Goal: Book appointment/travel/reservation

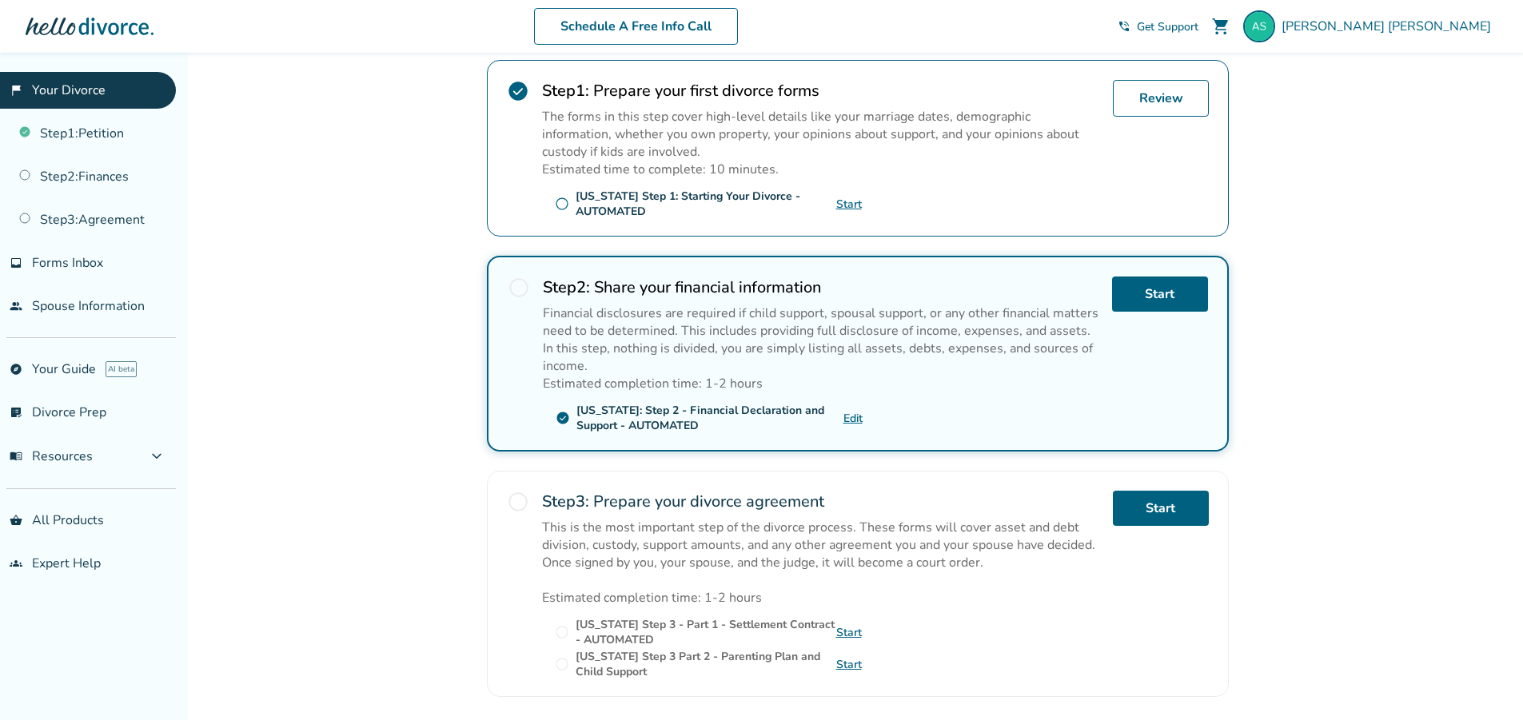
click at [522, 500] on span "radio_button_unchecked" at bounding box center [518, 502] width 22 height 22
click at [514, 500] on span "radio_button_unchecked" at bounding box center [518, 502] width 22 height 22
click at [852, 629] on link "Start" at bounding box center [849, 632] width 26 height 15
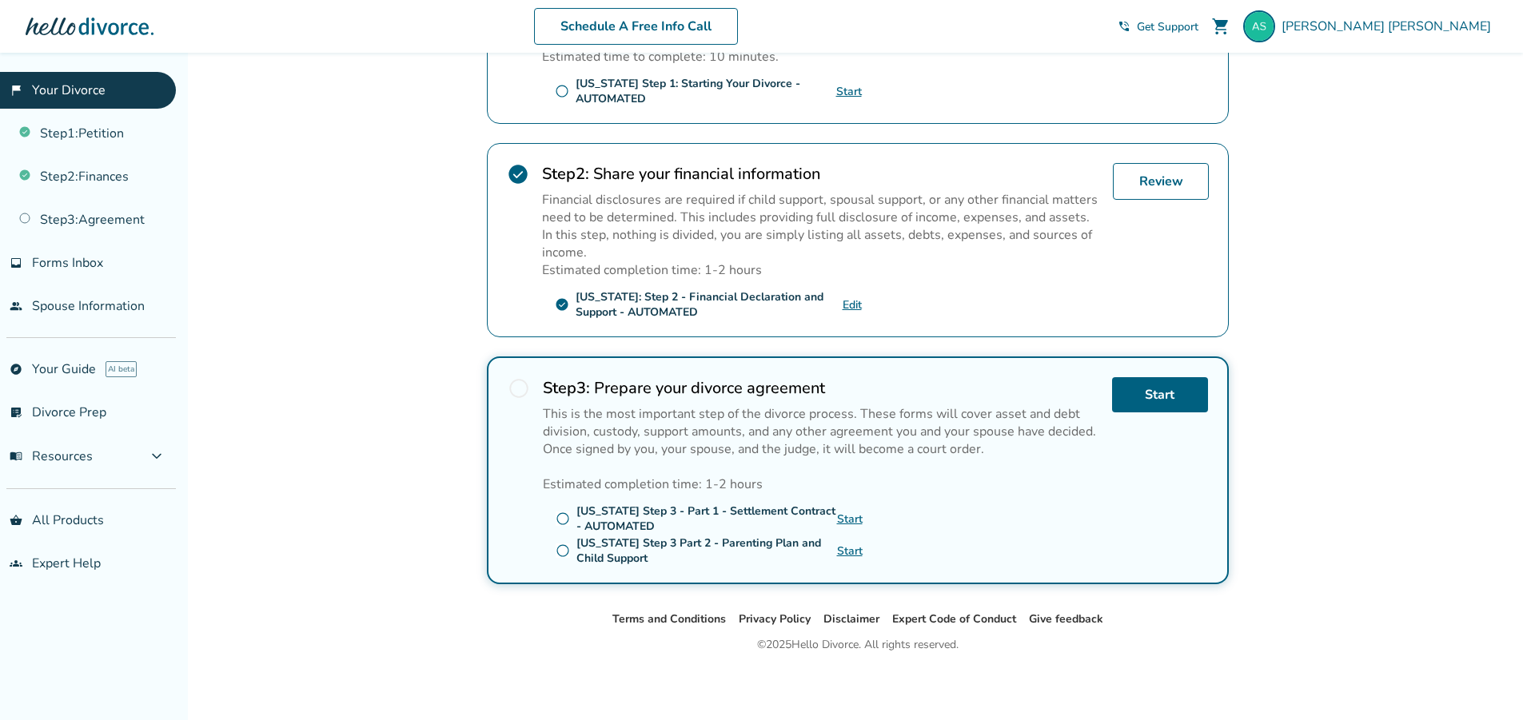
scroll to position [434, 0]
click at [852, 555] on link "Start" at bounding box center [850, 549] width 26 height 15
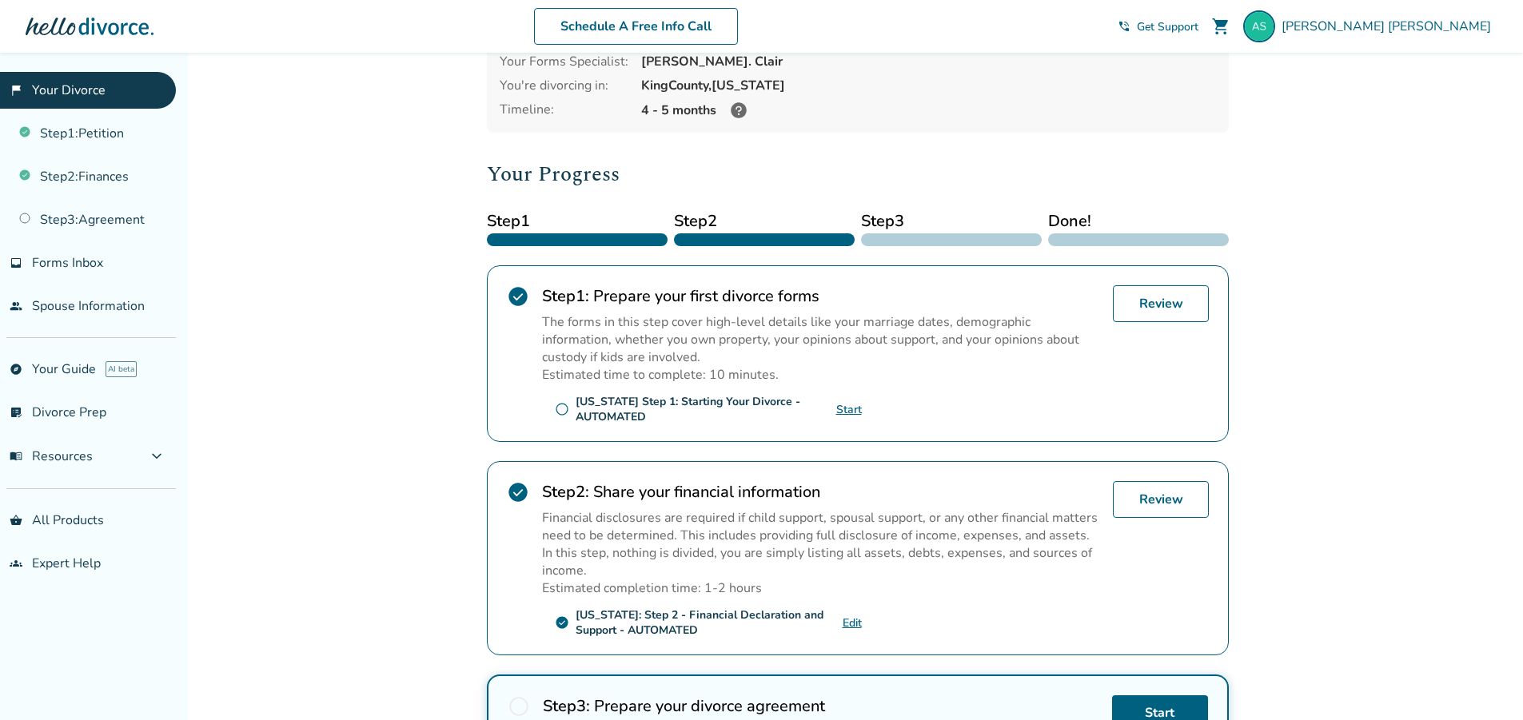
scroll to position [0, 0]
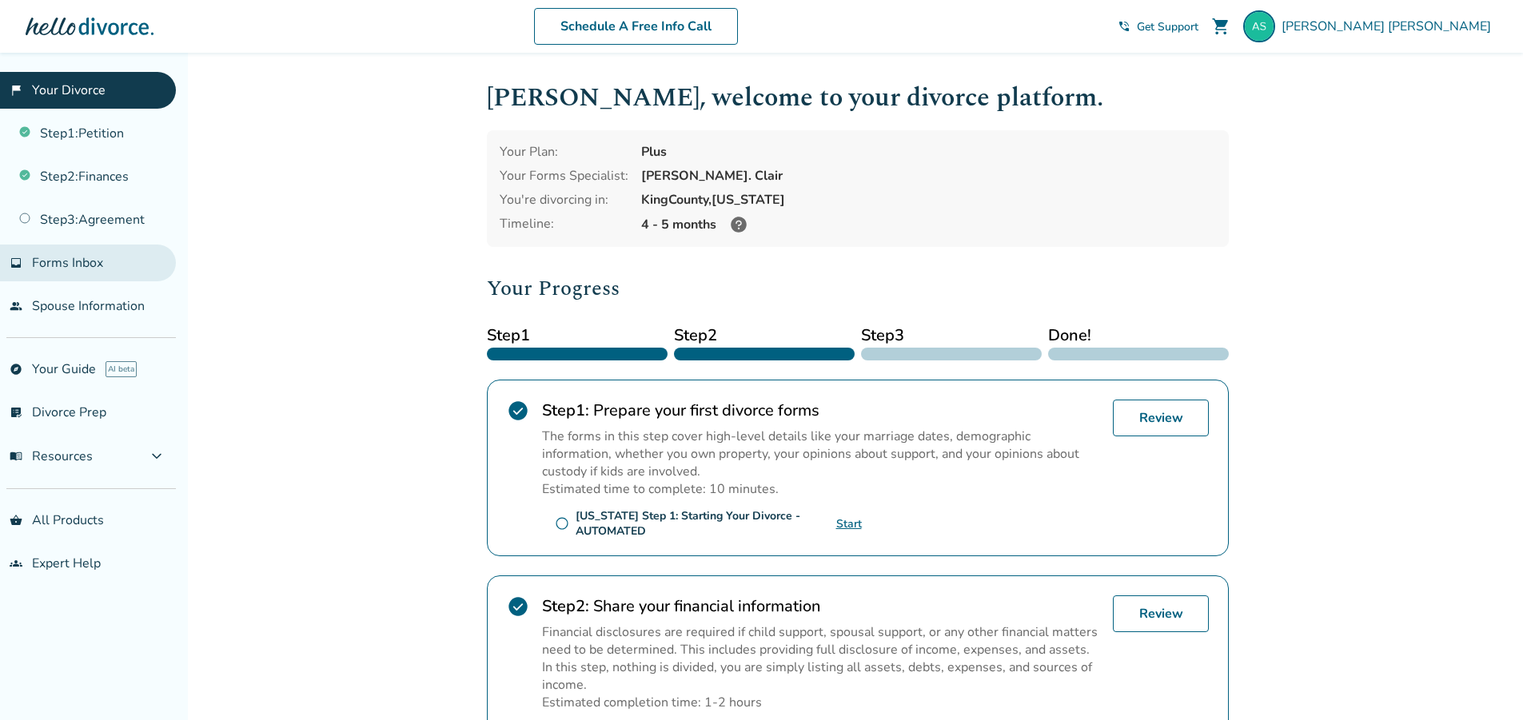
click at [68, 268] on span "Forms Inbox" at bounding box center [67, 263] width 71 height 18
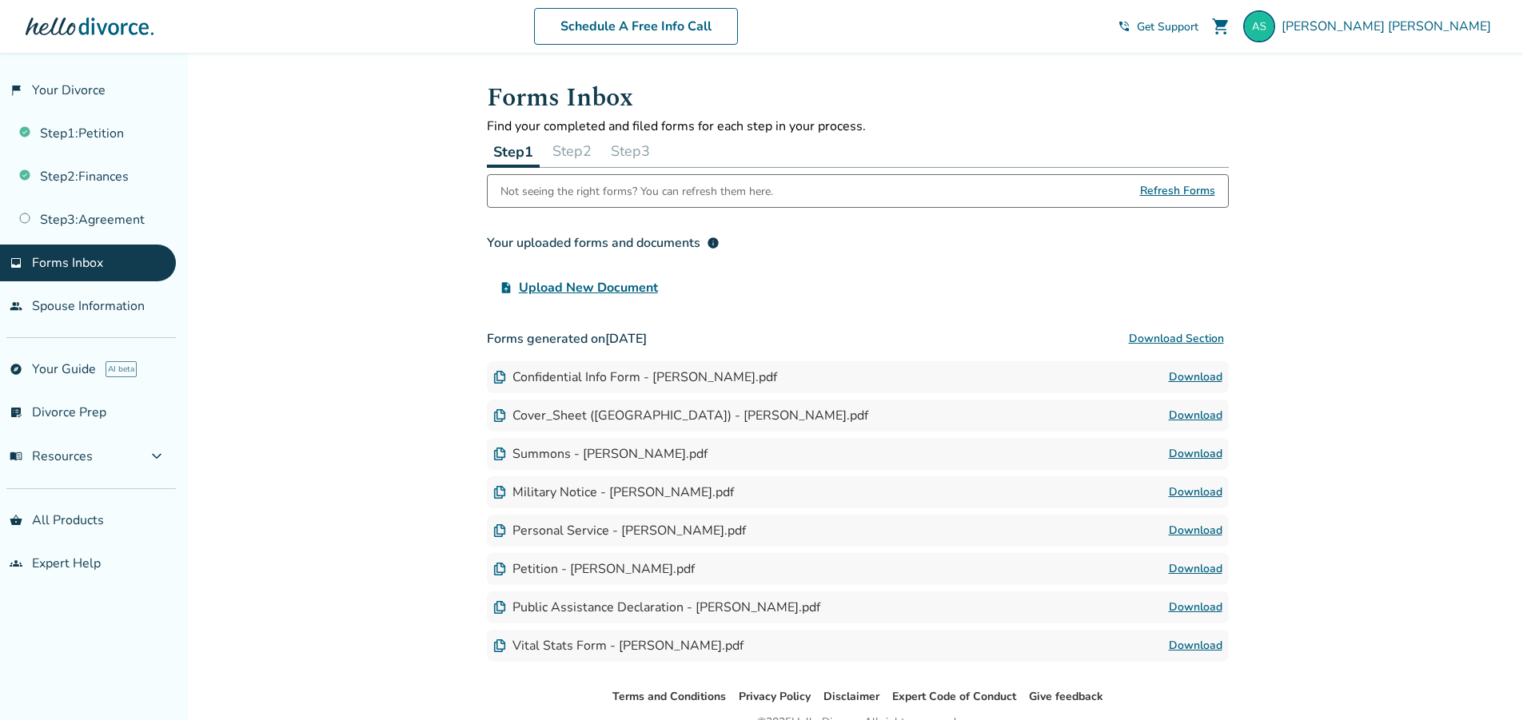
scroll to position [79, 0]
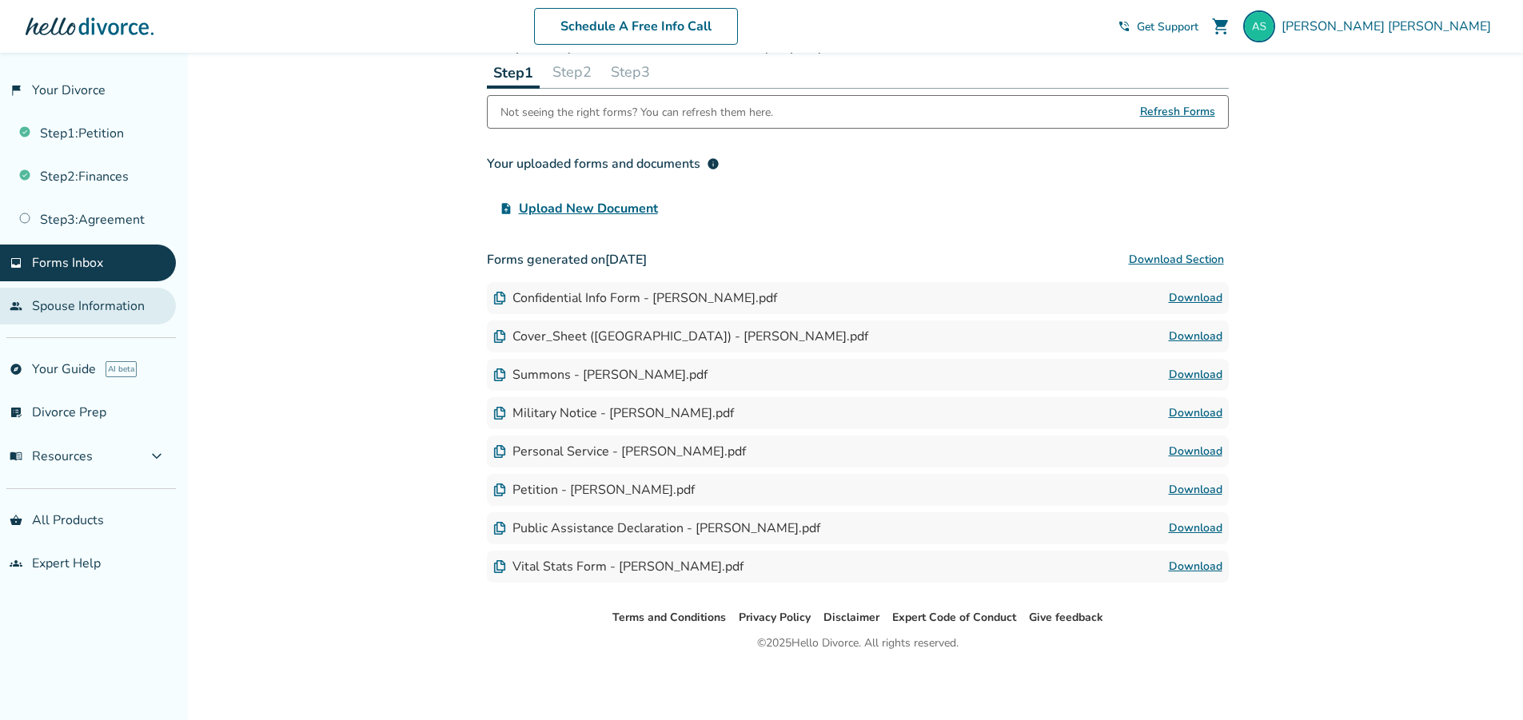
click at [79, 313] on link "people Spouse Information" at bounding box center [88, 306] width 176 height 37
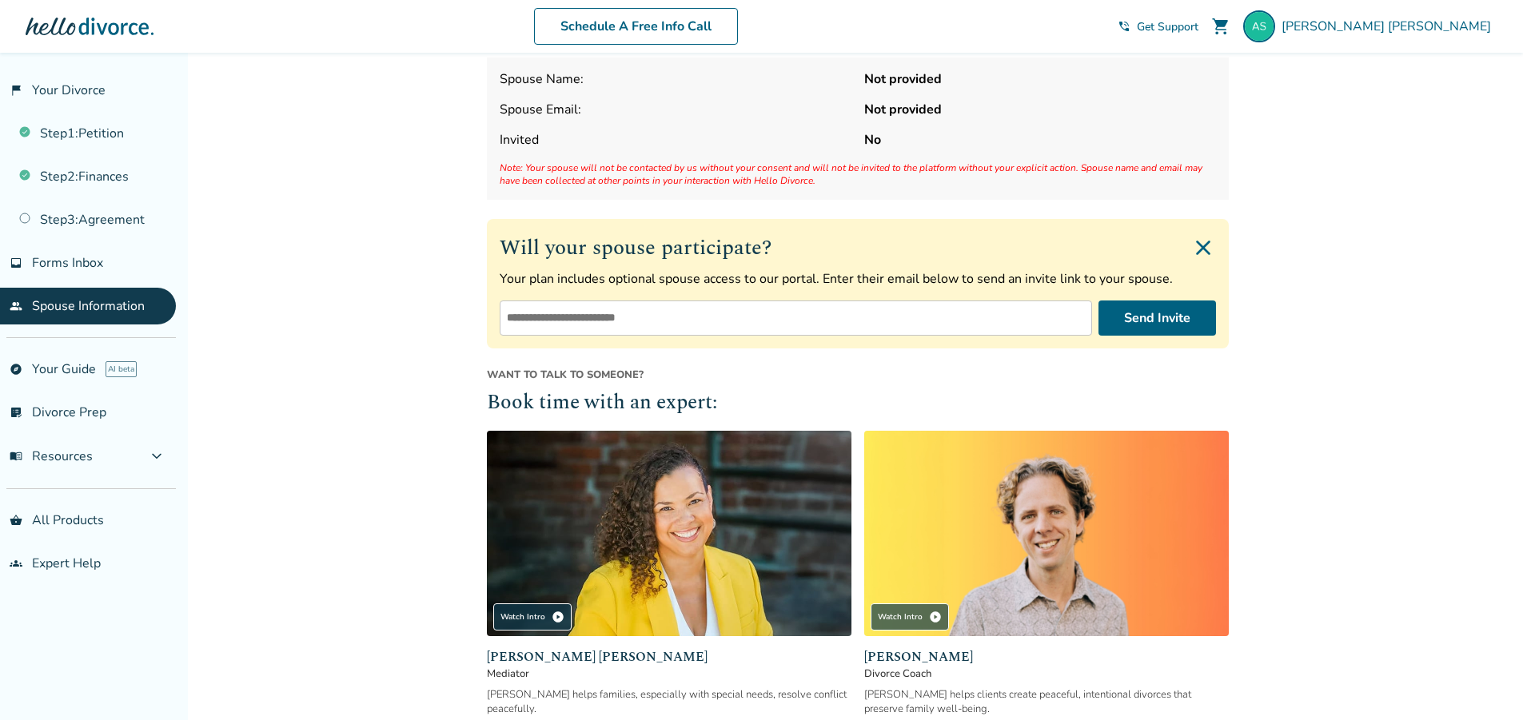
click at [764, 328] on input "email" at bounding box center [796, 318] width 592 height 35
type input "**********"
click at [1170, 321] on button "Send Invite" at bounding box center [1158, 318] width 118 height 35
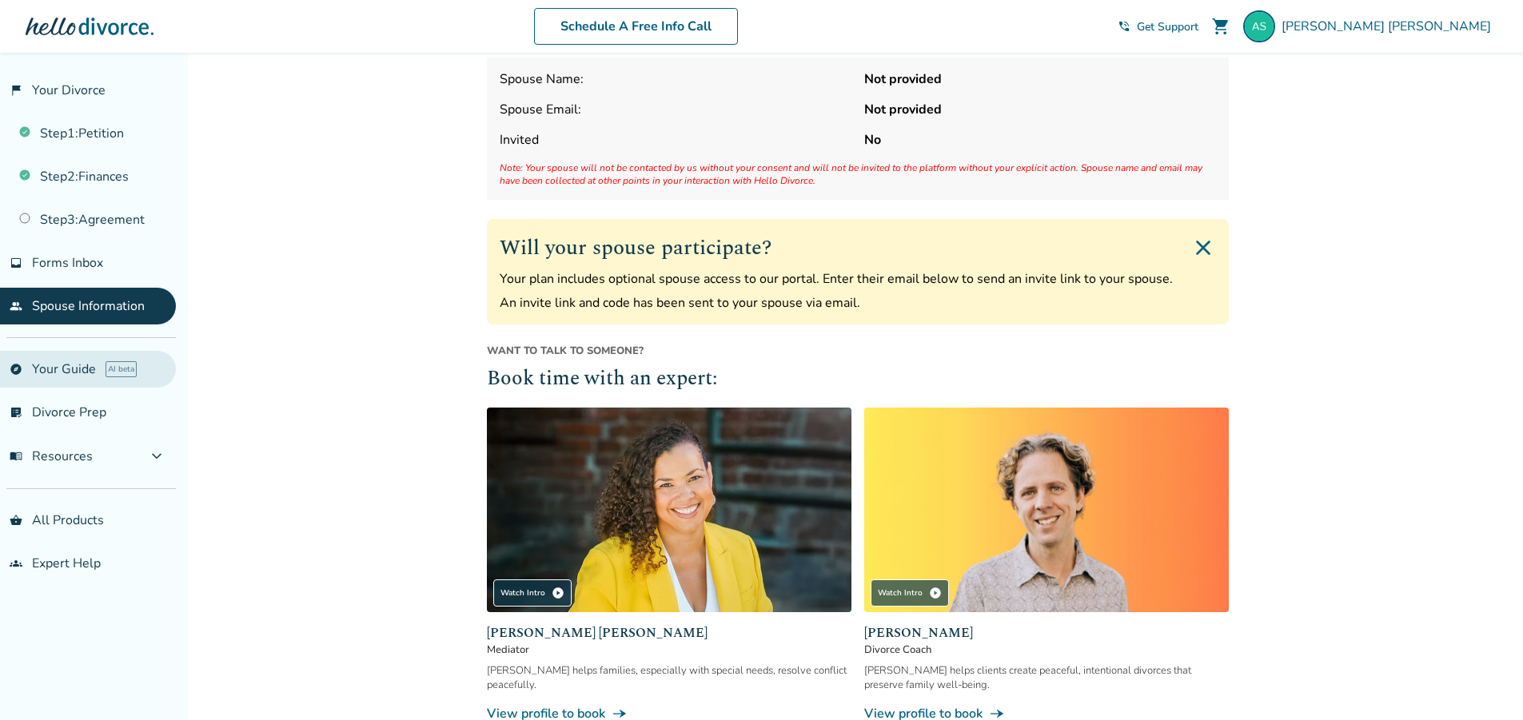
click at [22, 374] on span "explore" at bounding box center [16, 369] width 13 height 13
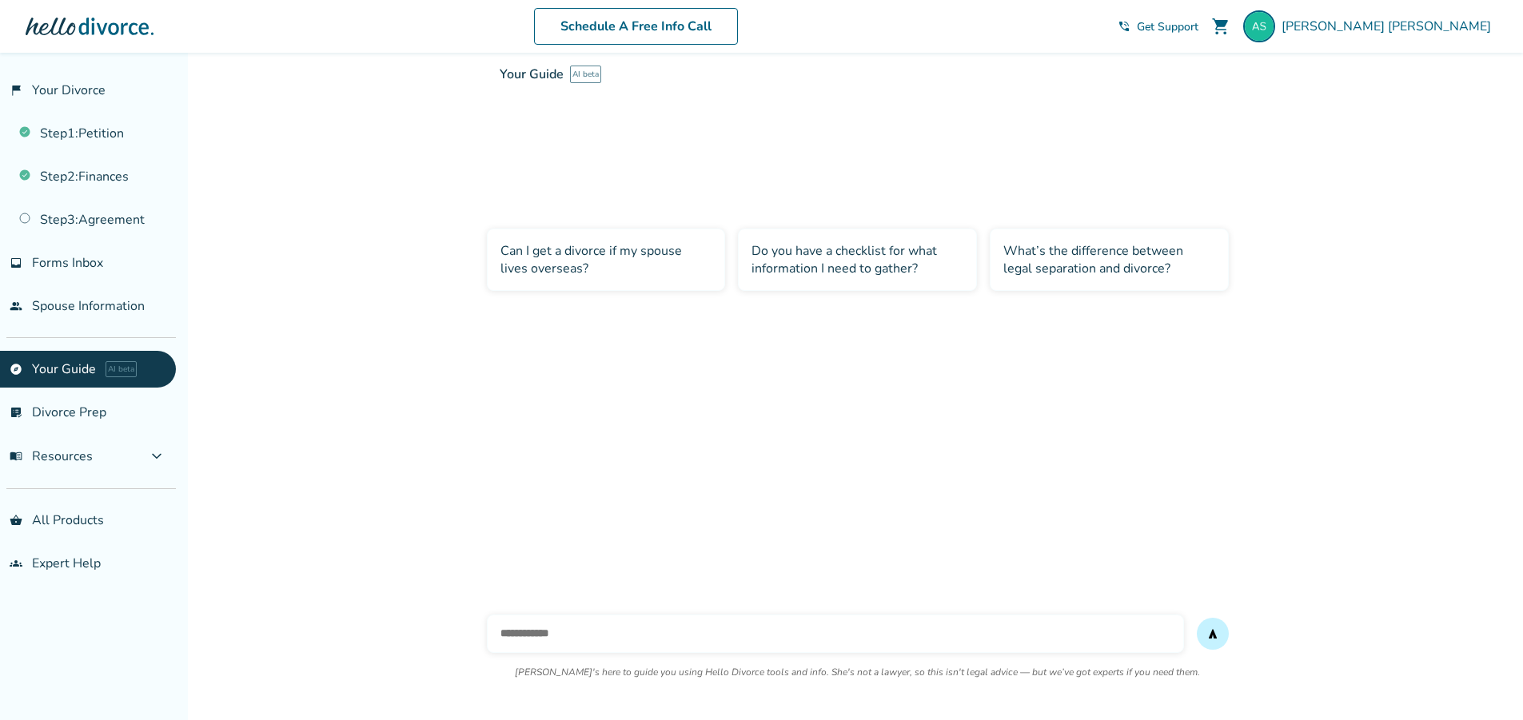
scroll to position [53, 0]
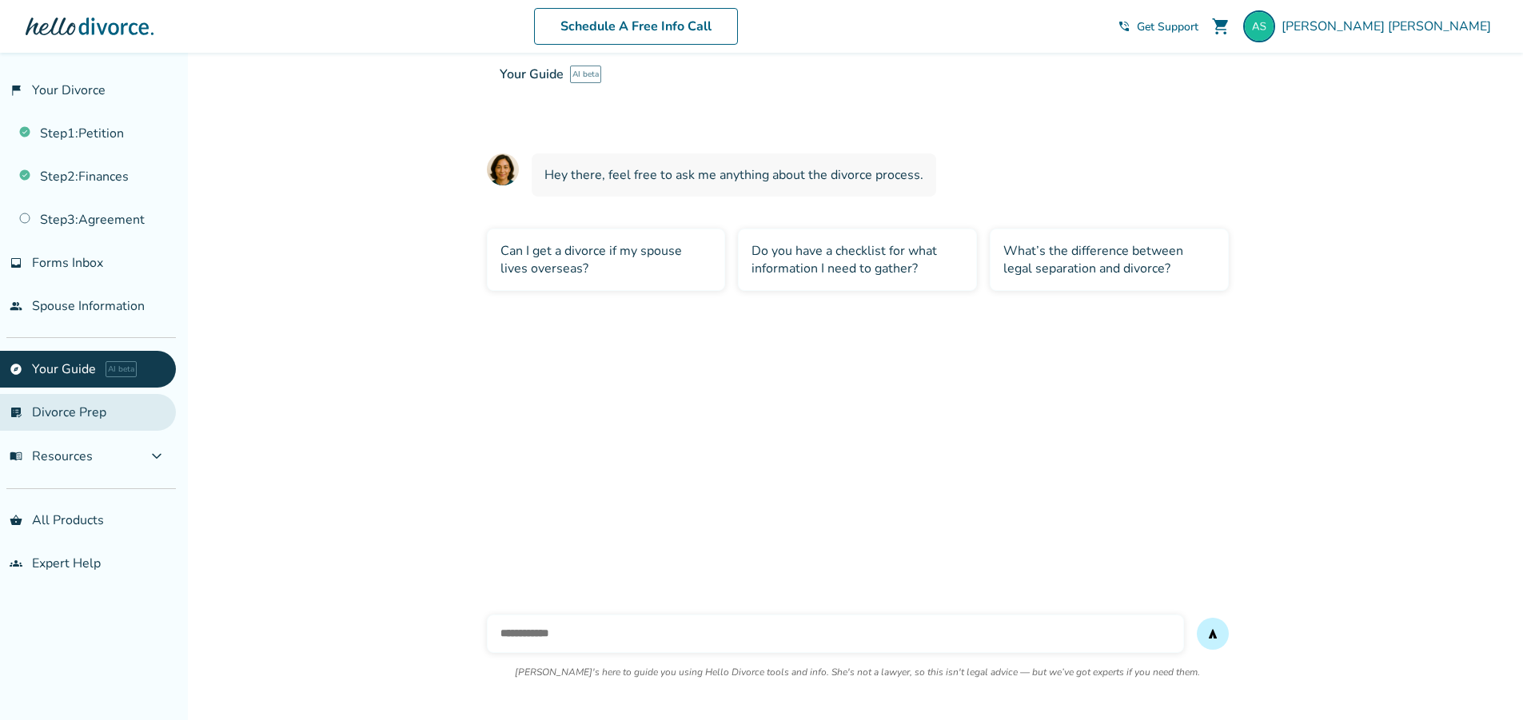
click at [56, 415] on link "list_alt_check Divorce Prep" at bounding box center [88, 412] width 176 height 37
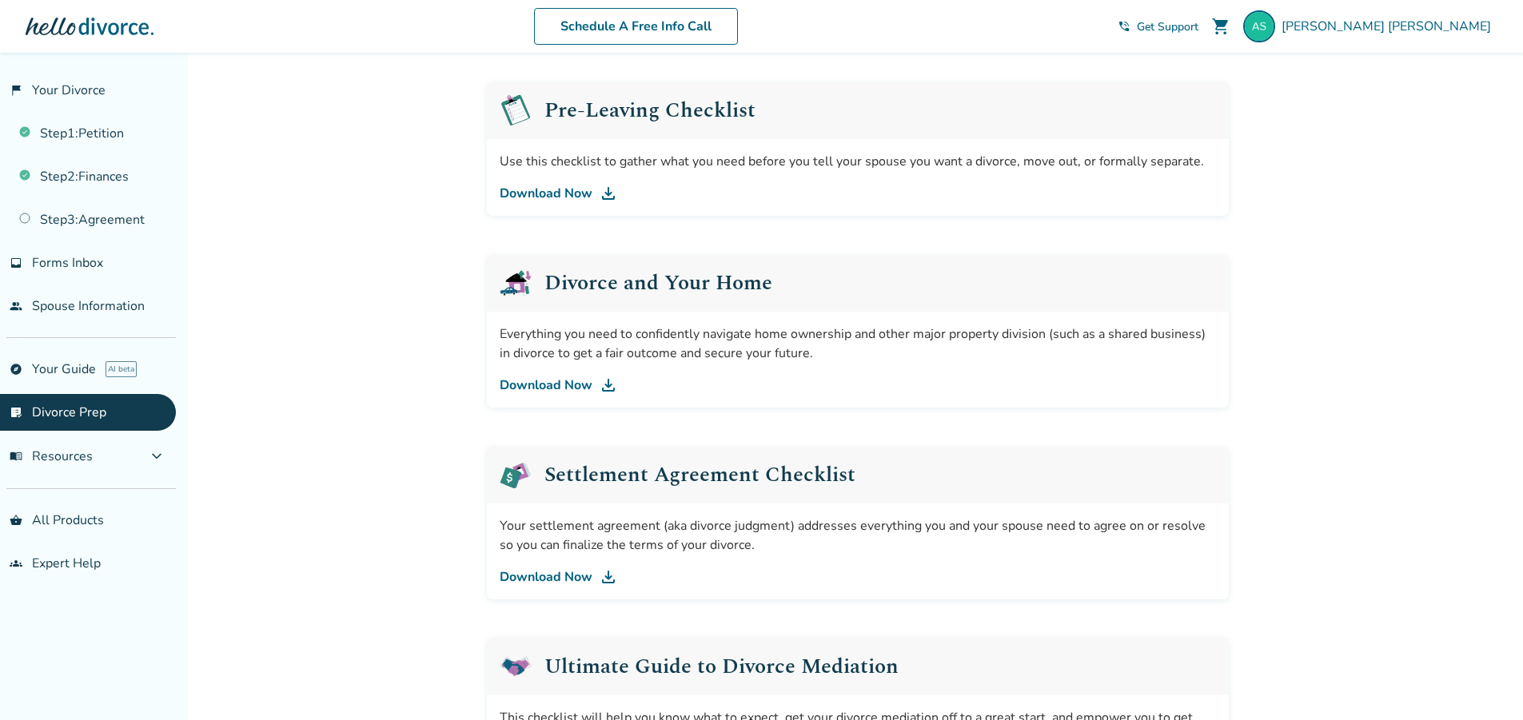
scroll to position [453, 0]
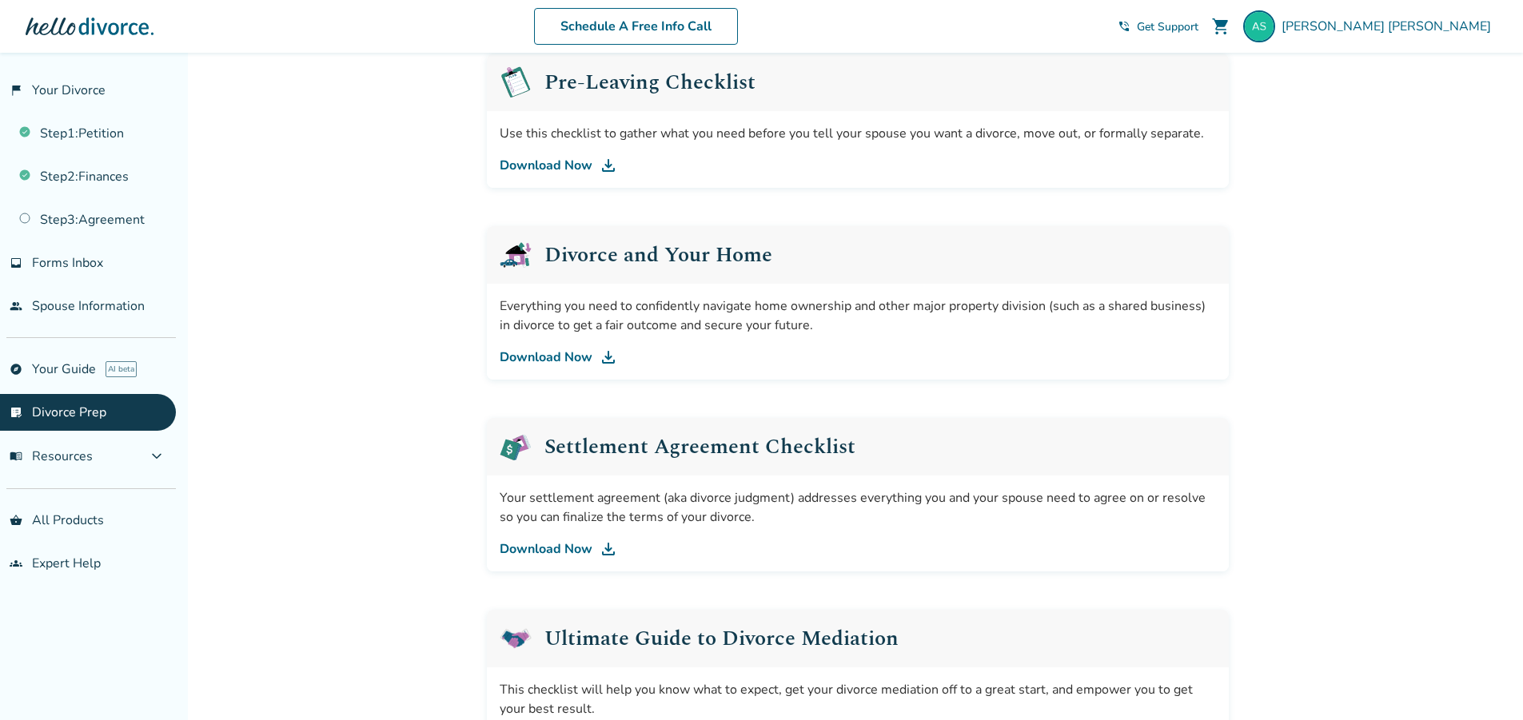
click at [537, 352] on link "Download Now" at bounding box center [858, 357] width 716 height 19
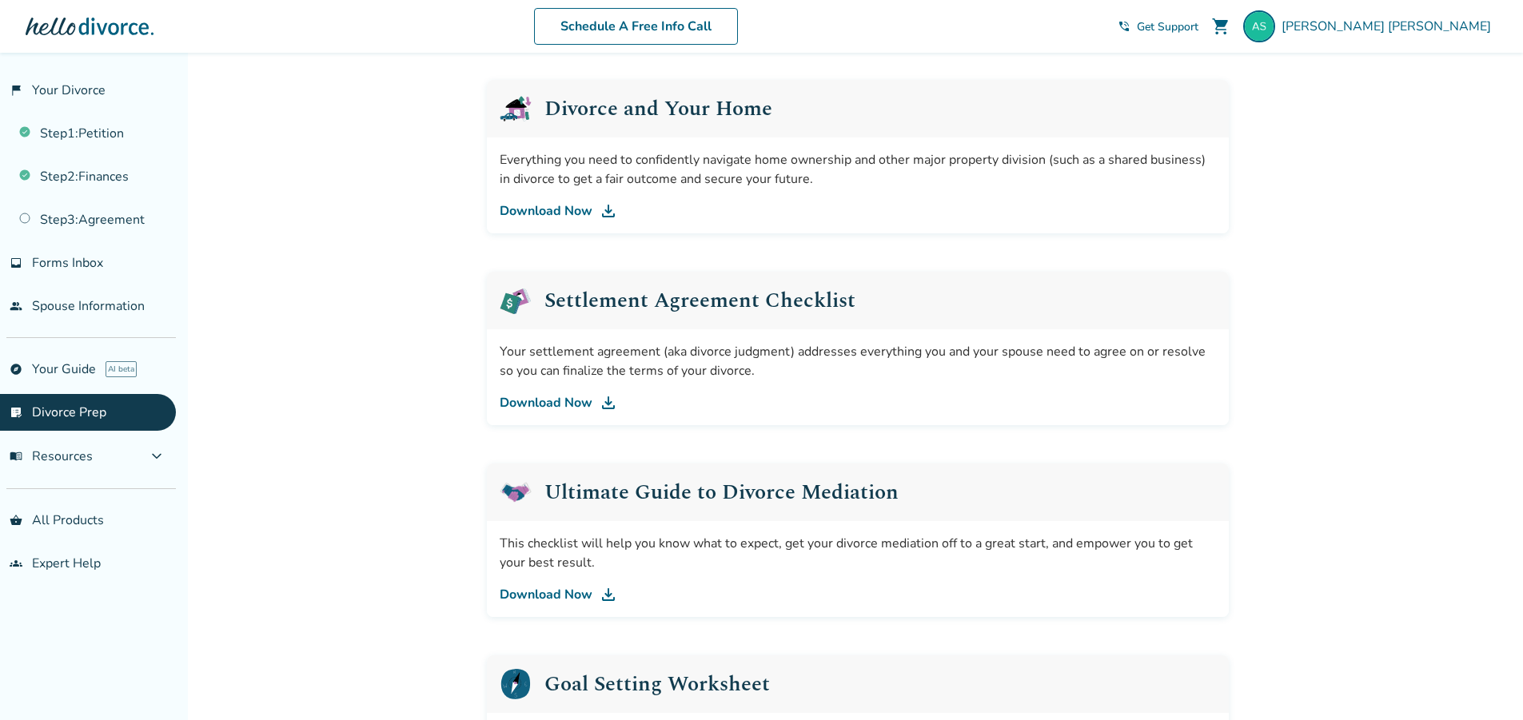
scroll to position [612, 0]
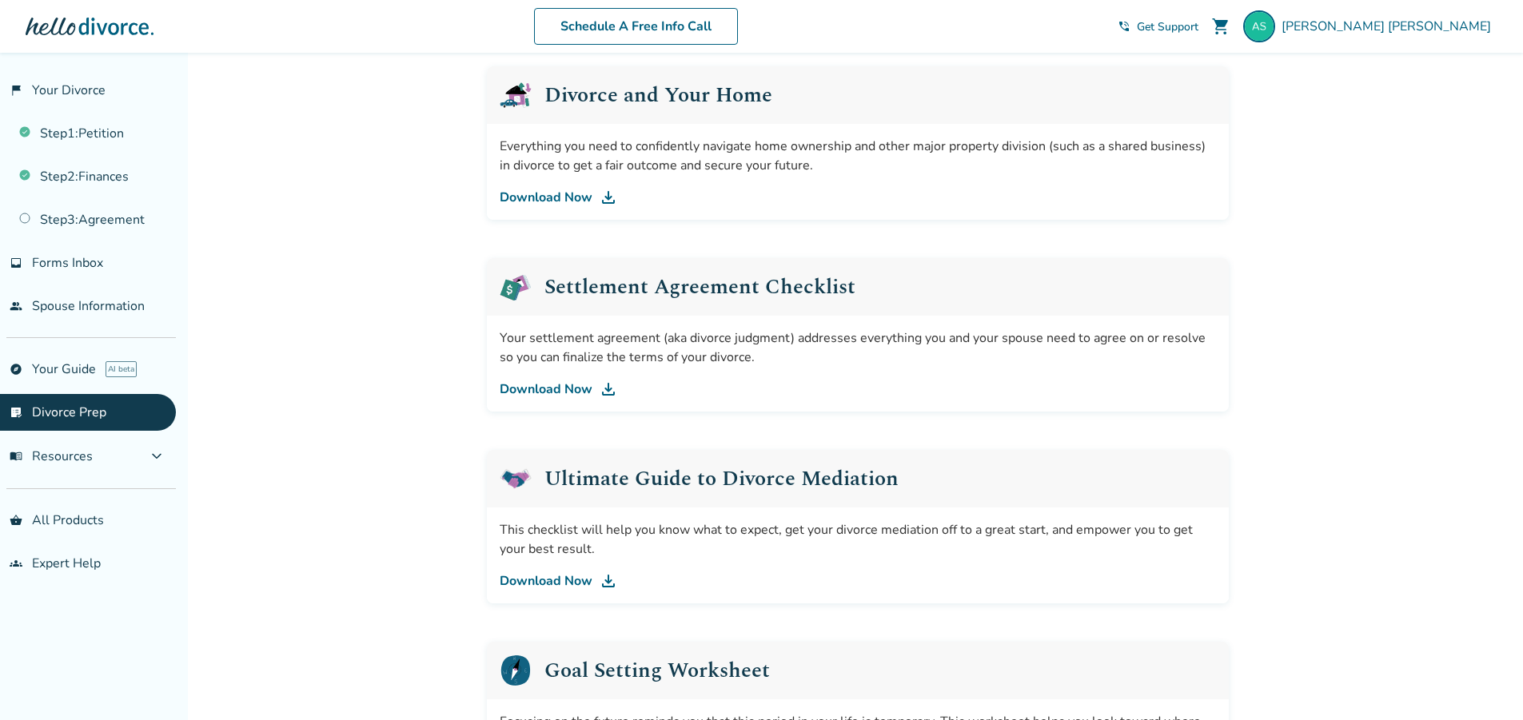
click at [551, 388] on link "Download Now" at bounding box center [858, 389] width 716 height 19
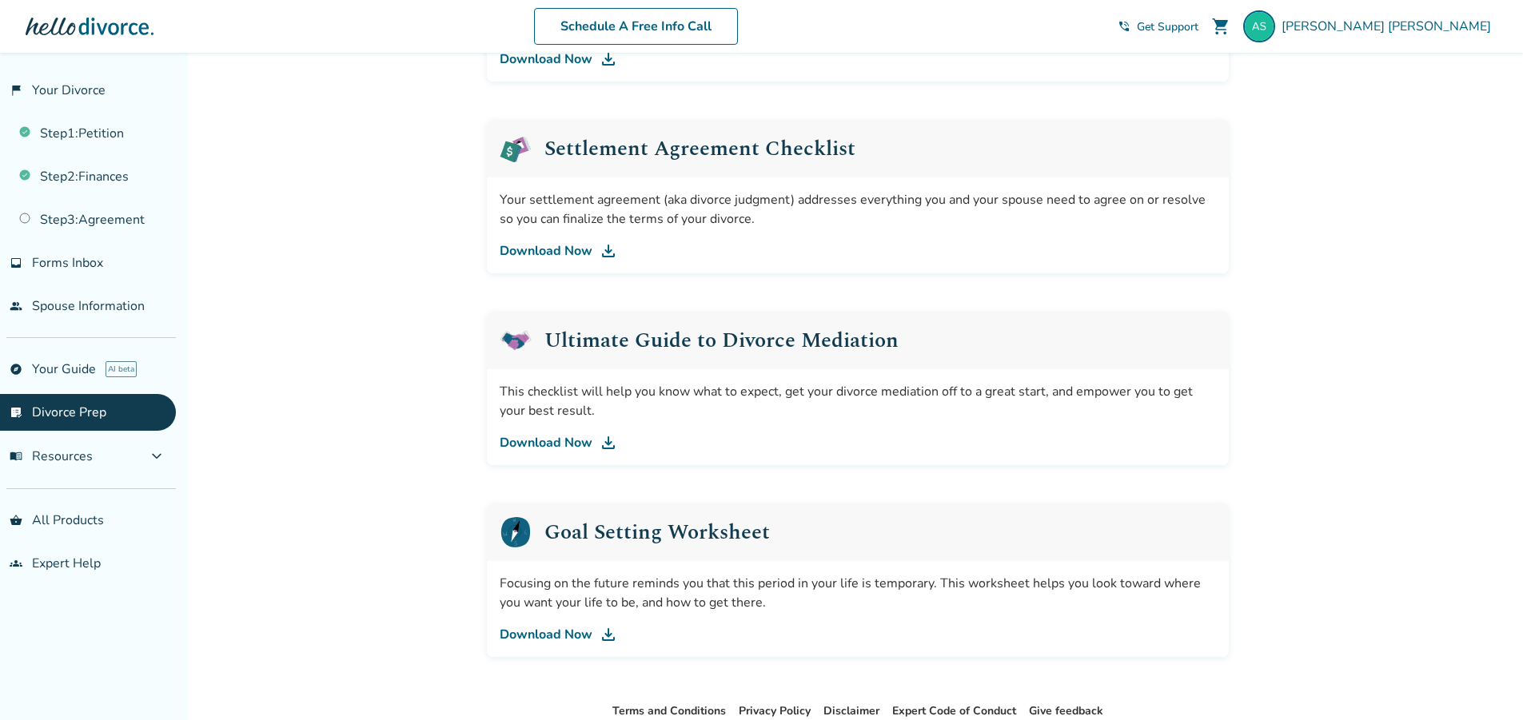
scroll to position [772, 0]
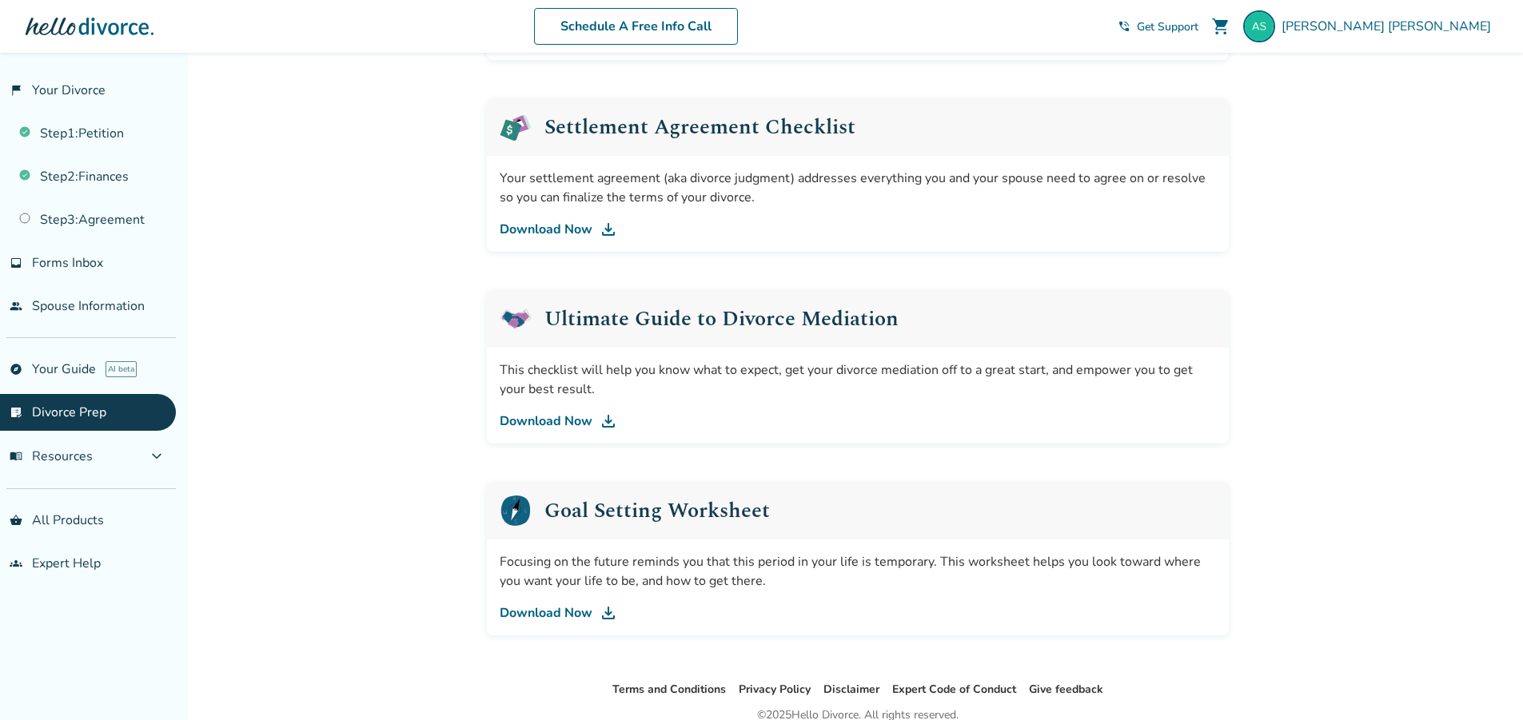
click at [536, 420] on link "Download Now" at bounding box center [858, 421] width 716 height 19
click at [82, 464] on span "menu_book Resources" at bounding box center [51, 457] width 83 height 18
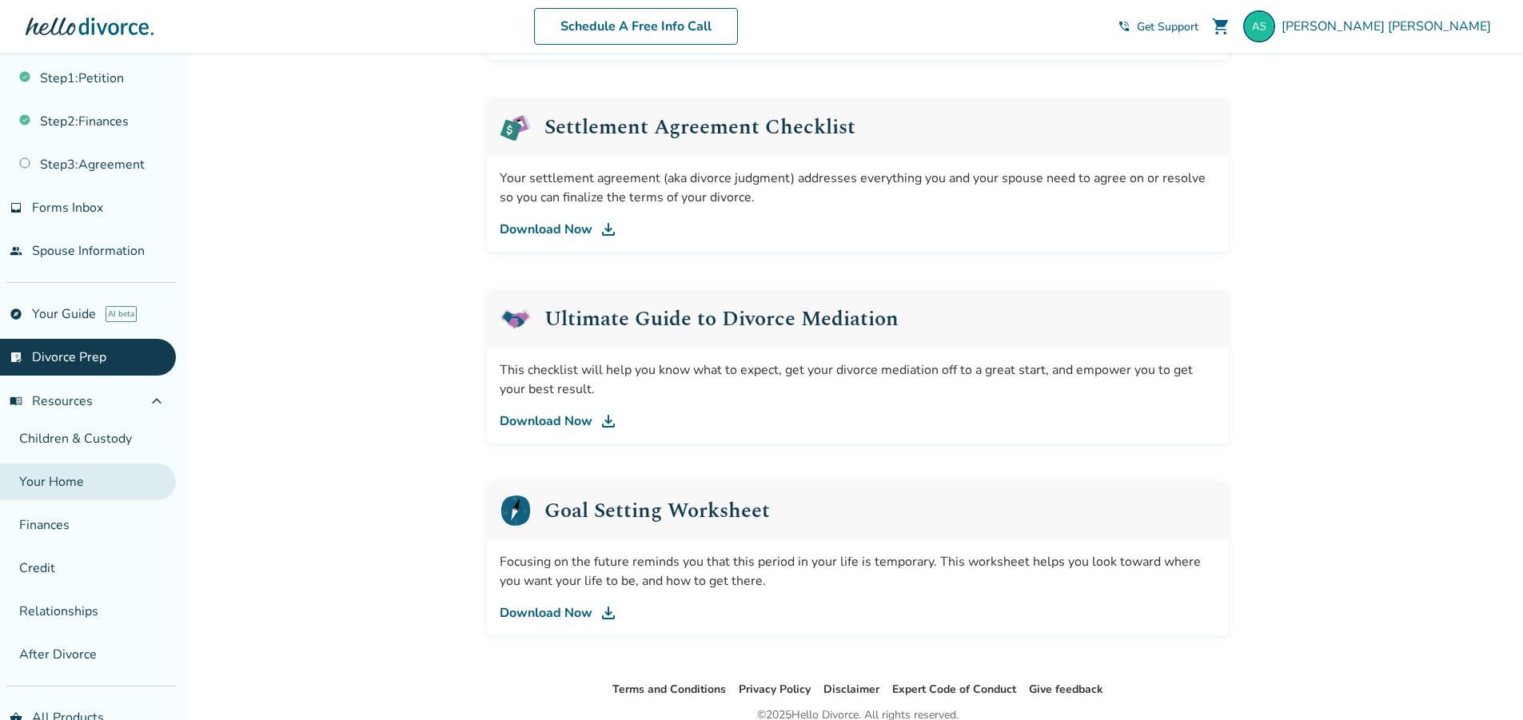
scroll to position [80, 0]
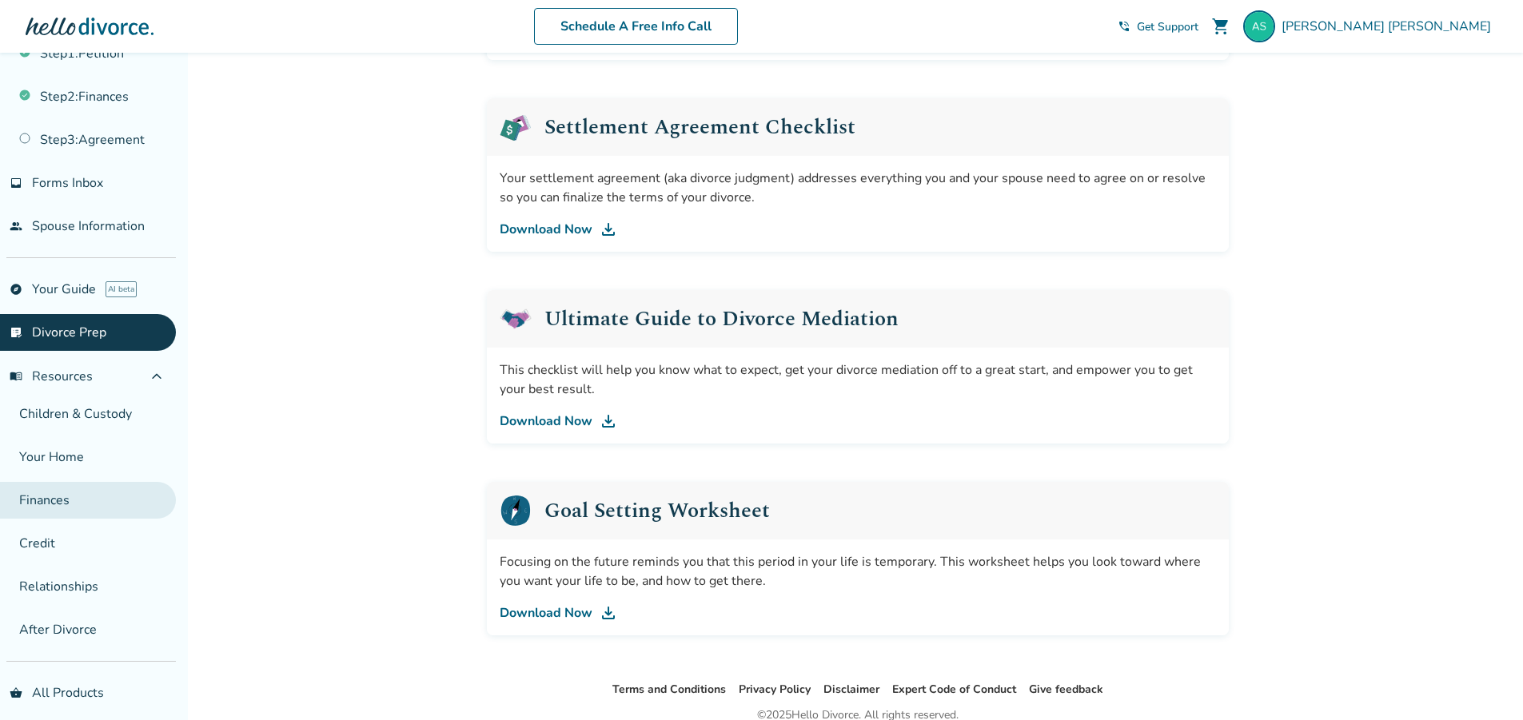
click at [68, 500] on link "Finances" at bounding box center [88, 500] width 176 height 37
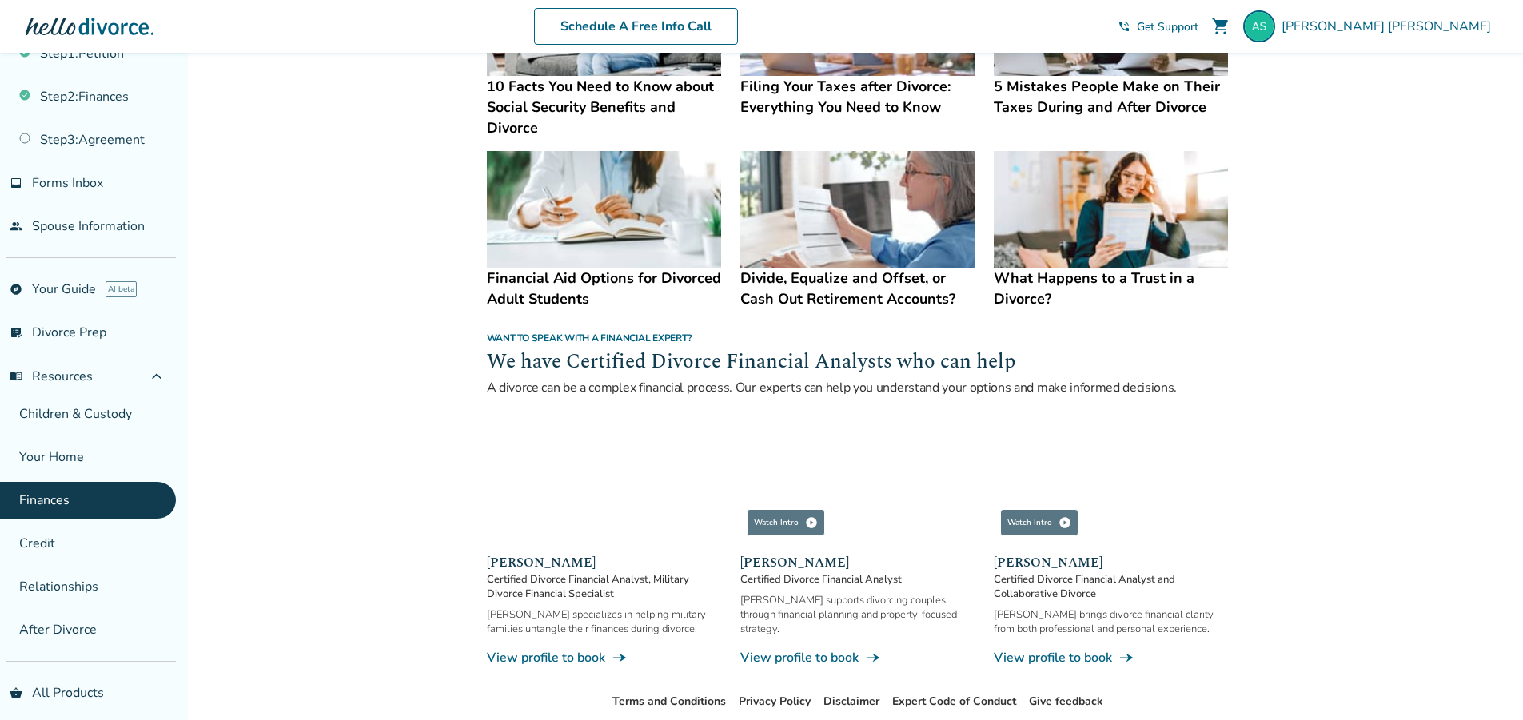
scroll to position [799, 0]
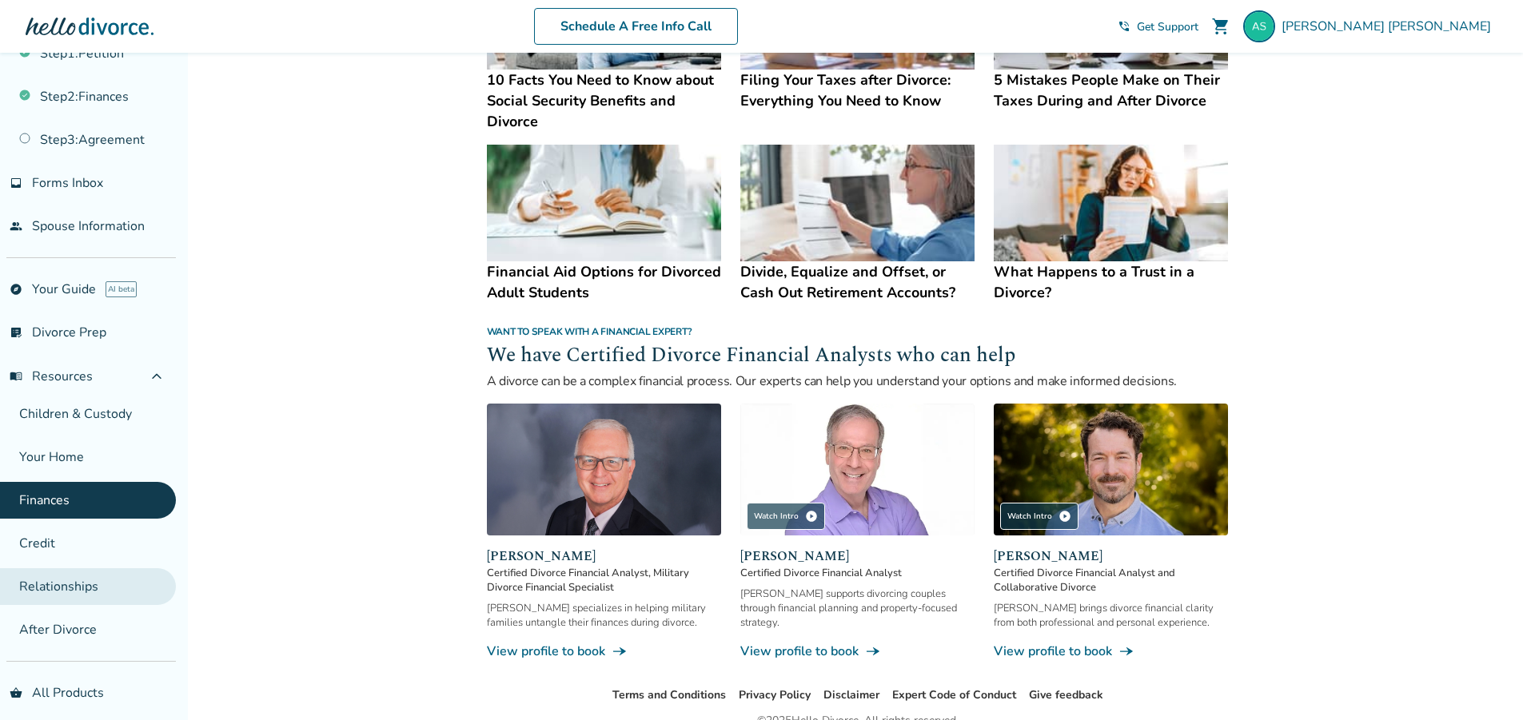
click at [51, 600] on link "Relationships" at bounding box center [88, 586] width 176 height 37
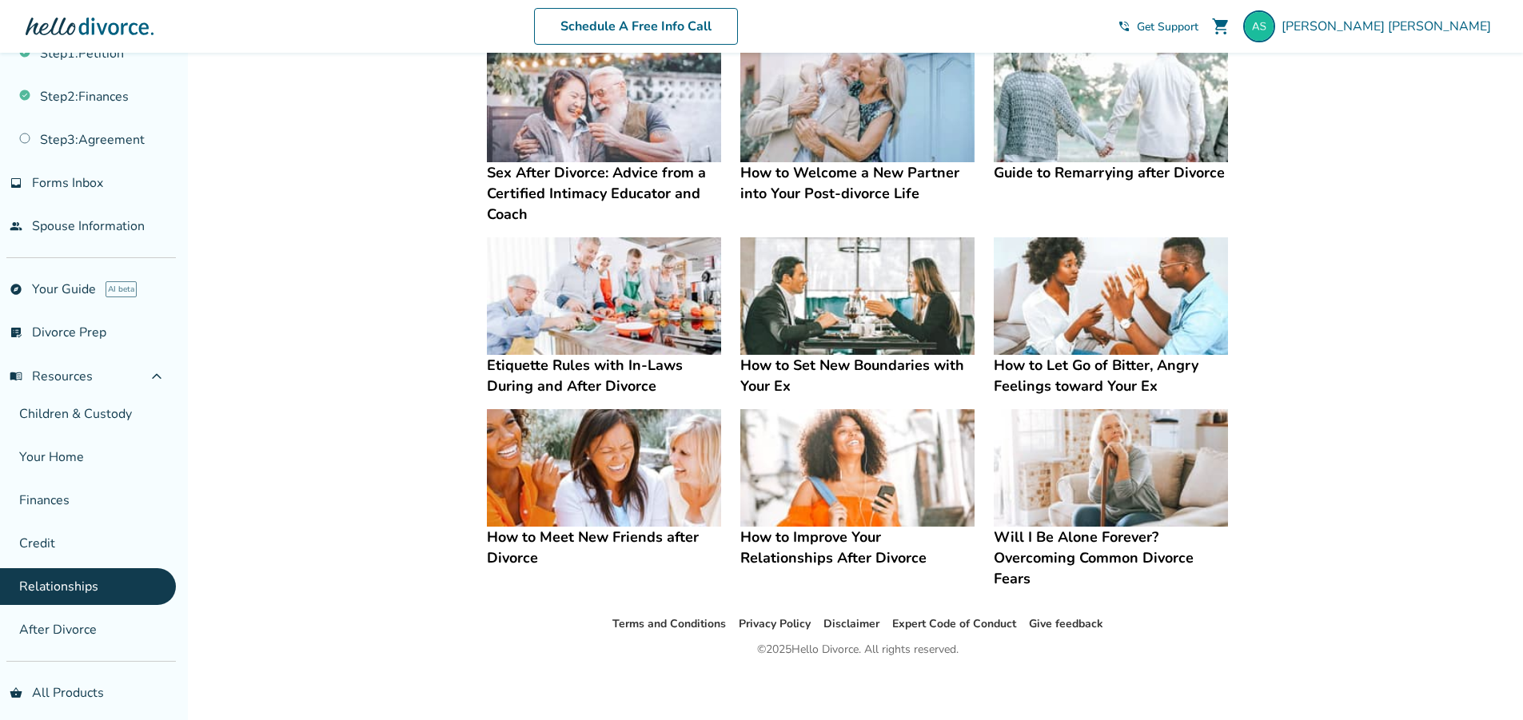
scroll to position [311, 0]
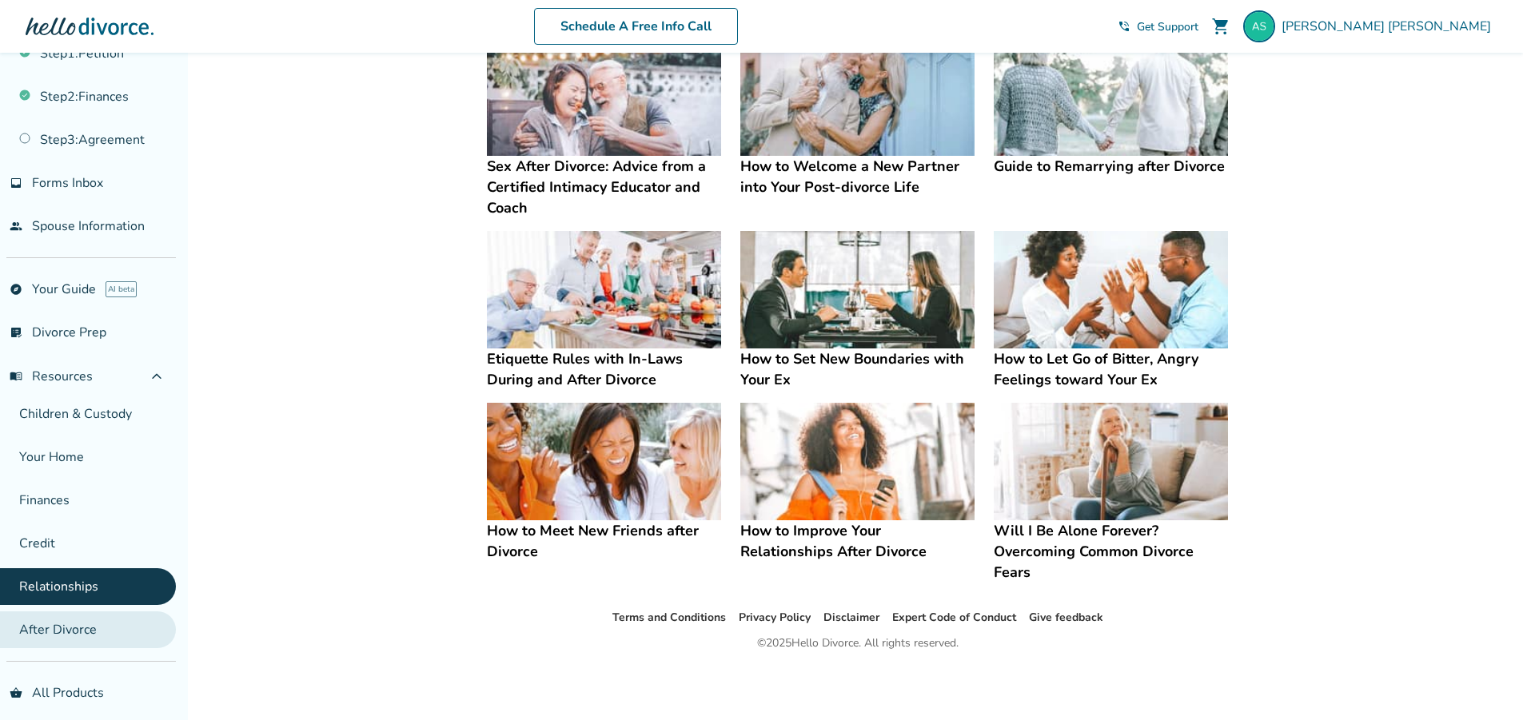
drag, startPoint x: 95, startPoint y: 625, endPoint x: 109, endPoint y: 619, distance: 15.0
click at [94, 625] on link "After Divorce" at bounding box center [88, 630] width 176 height 37
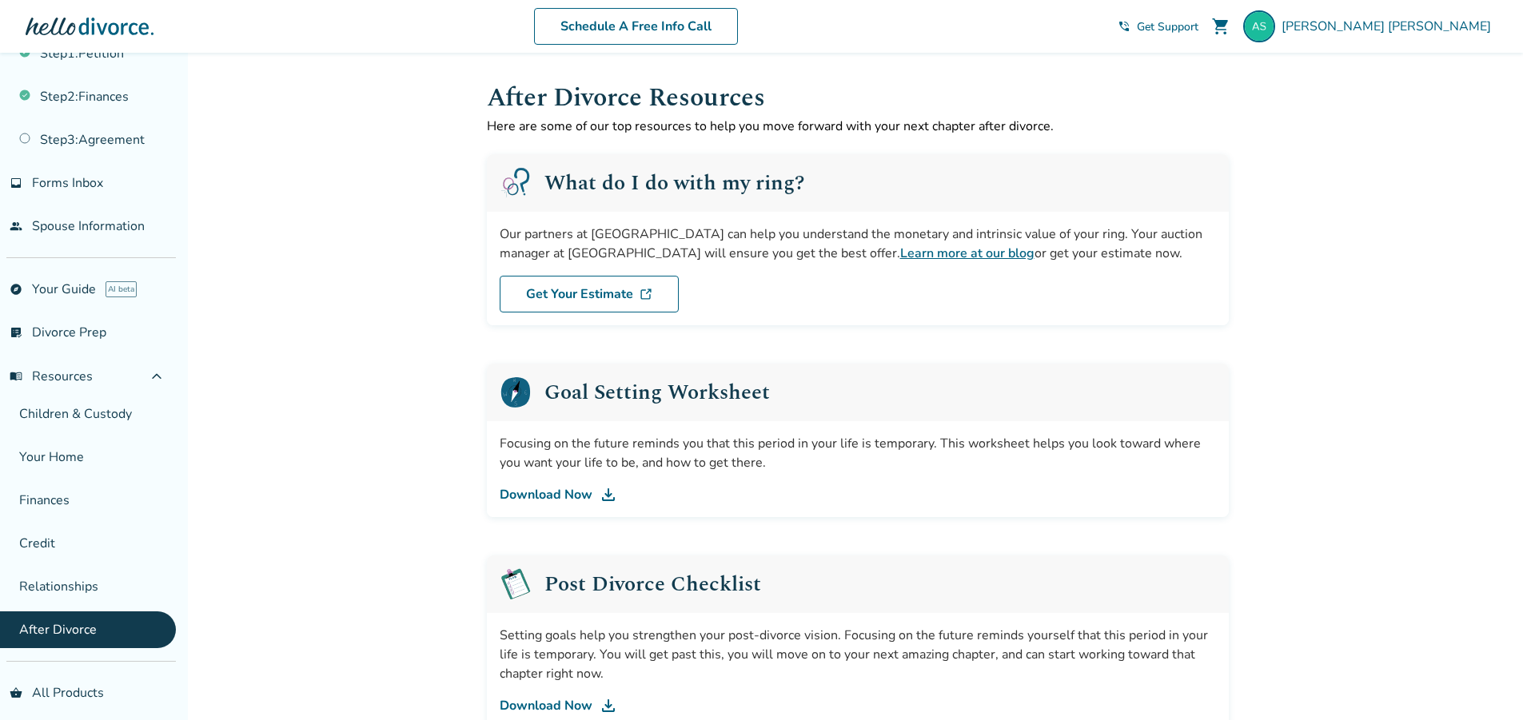
click at [560, 491] on link "Download Now" at bounding box center [858, 494] width 716 height 19
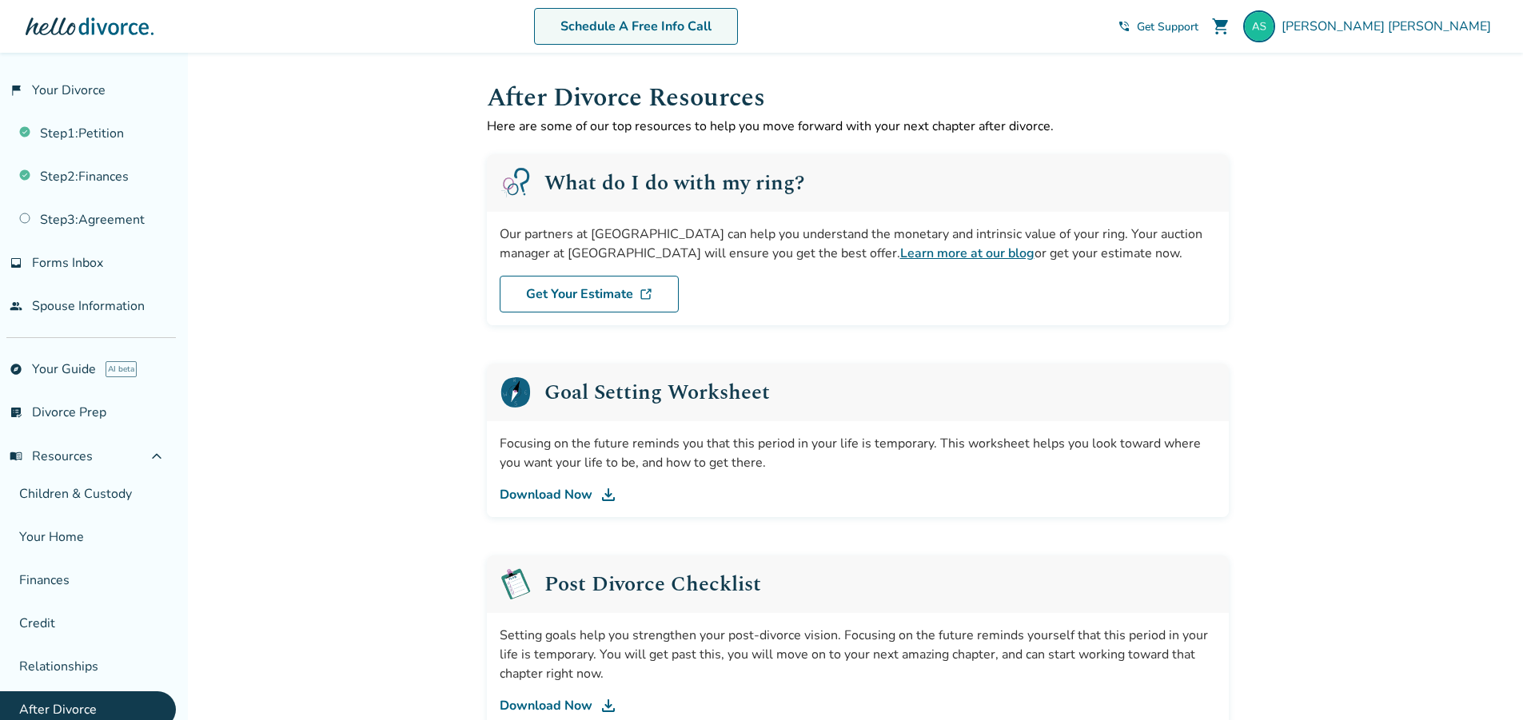
click at [713, 30] on link "Schedule A Free Info Call" at bounding box center [636, 26] width 204 height 37
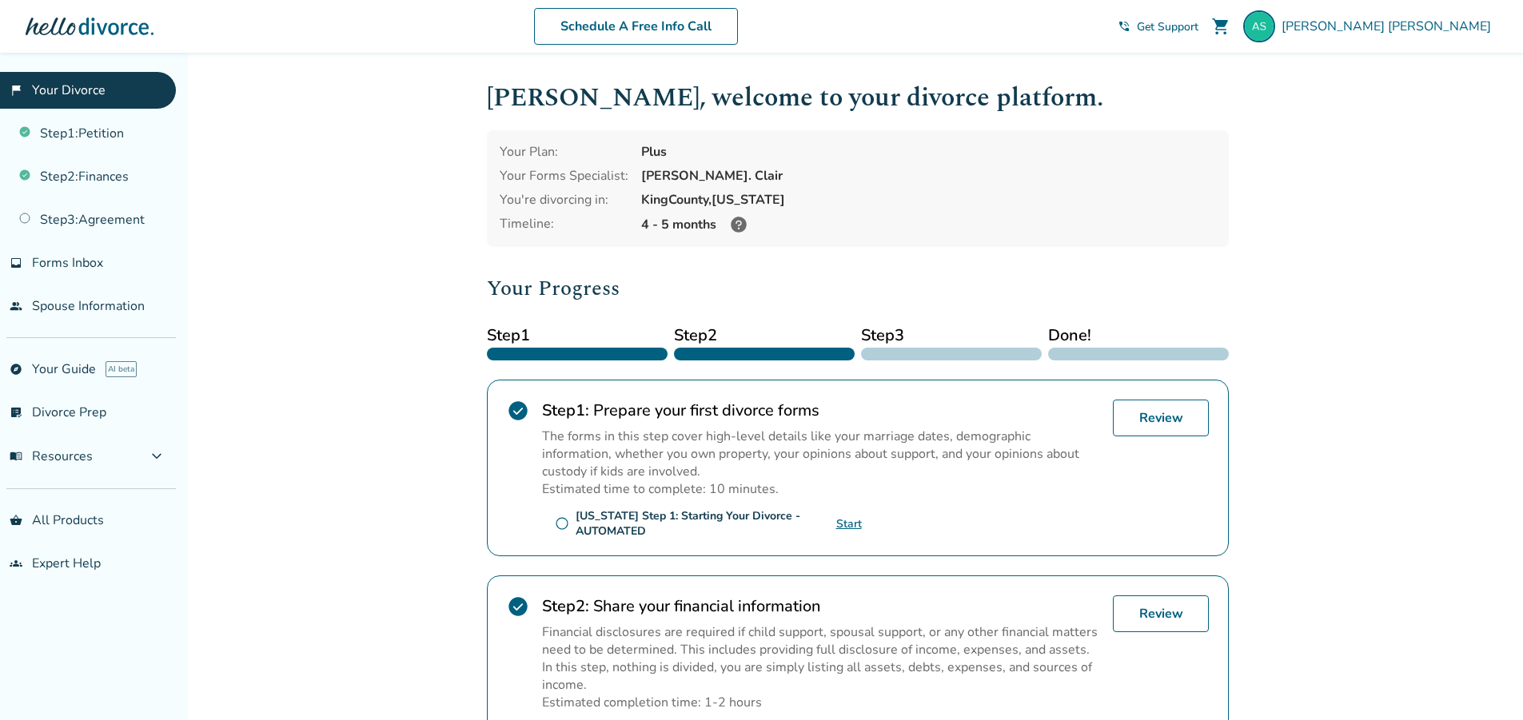
click at [1198, 26] on span "Get Support" at bounding box center [1168, 26] width 62 height 15
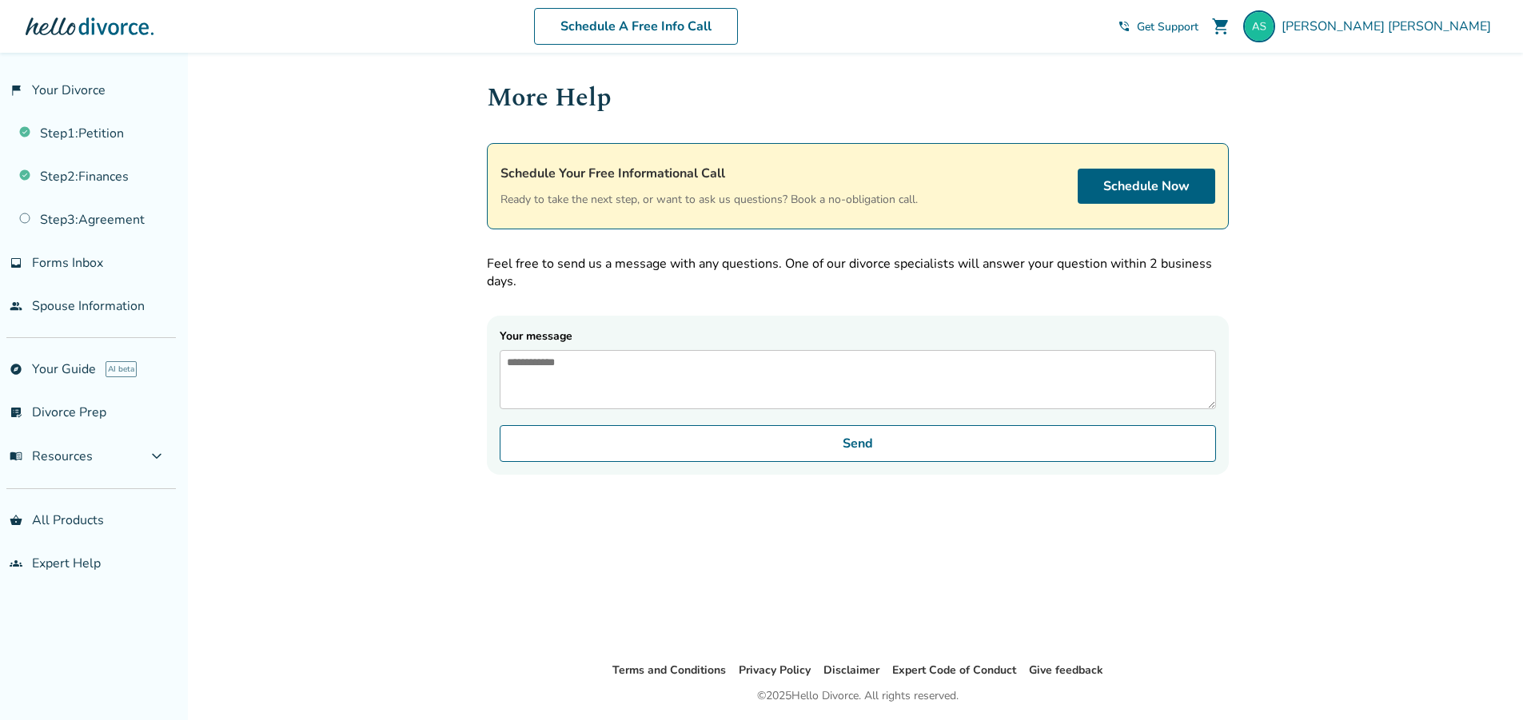
click at [114, 26] on div at bounding box center [90, 26] width 128 height 32
click at [62, 86] on link "flag_2 Your Divorce" at bounding box center [88, 90] width 176 height 37
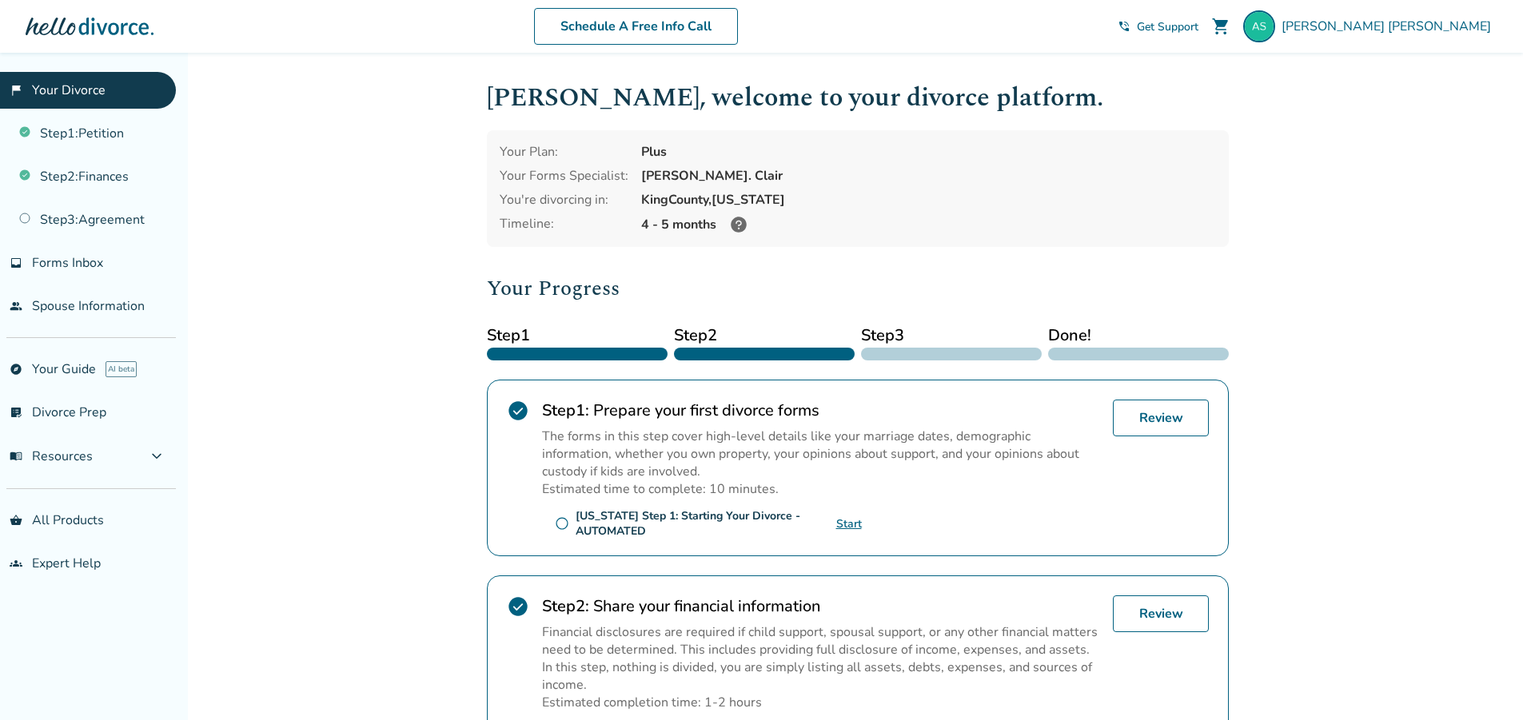
click at [1198, 24] on span "Get Support" at bounding box center [1168, 26] width 62 height 15
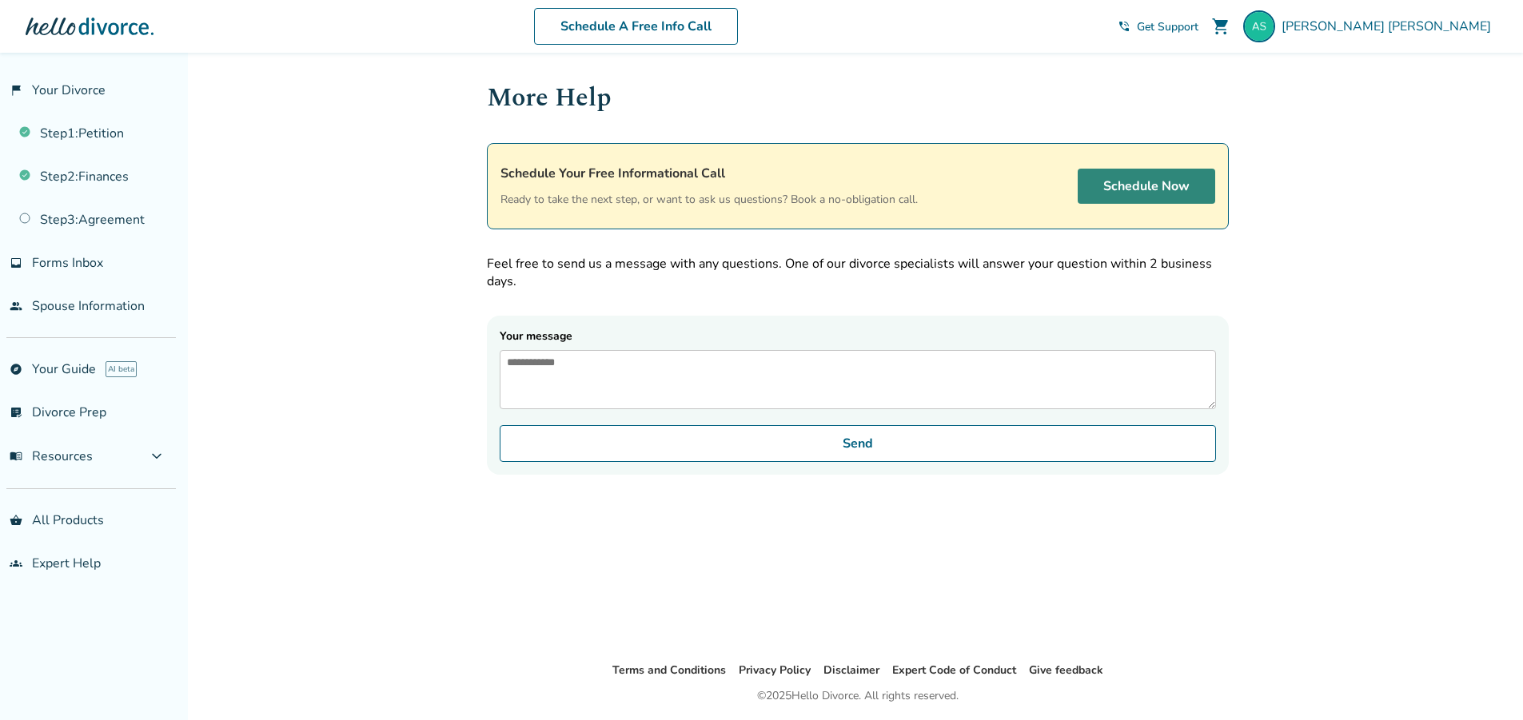
click at [1099, 181] on link "Schedule Now" at bounding box center [1147, 186] width 138 height 35
